Goal: Register for event/course

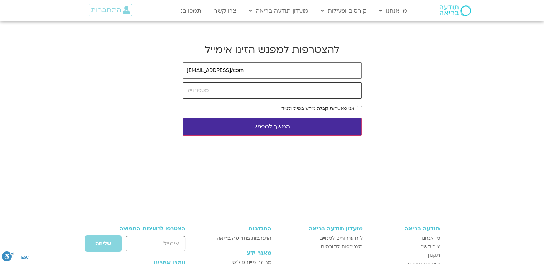
click at [220, 86] on input "tel" at bounding box center [272, 90] width 179 height 16
click at [258, 70] on input "[EMAIL_ADDRESS]/com" at bounding box center [272, 70] width 179 height 16
type input "[EMAIL_ADDRESS][DOMAIN_NAME]"
click at [227, 88] on input "tel" at bounding box center [272, 90] width 179 height 16
type input "0508781689"
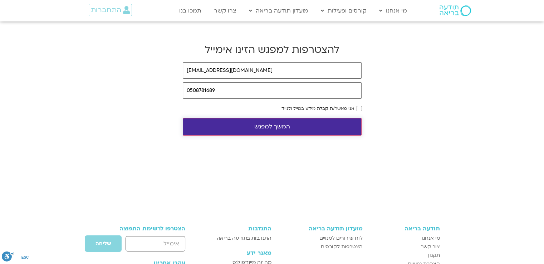
click at [290, 125] on button "המשך למפגש" at bounding box center [272, 127] width 179 height 18
click at [233, 72] on input "email" at bounding box center [272, 70] width 179 height 16
type input "[EMAIL_ADDRESS][DOMAIN_NAME]"
click at [232, 90] on input "tel" at bounding box center [272, 90] width 179 height 16
type input "0508781689"
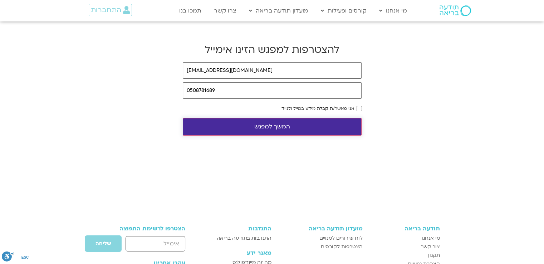
click at [301, 128] on button "המשך למפגש" at bounding box center [272, 127] width 179 height 18
